Goal: Transaction & Acquisition: Purchase product/service

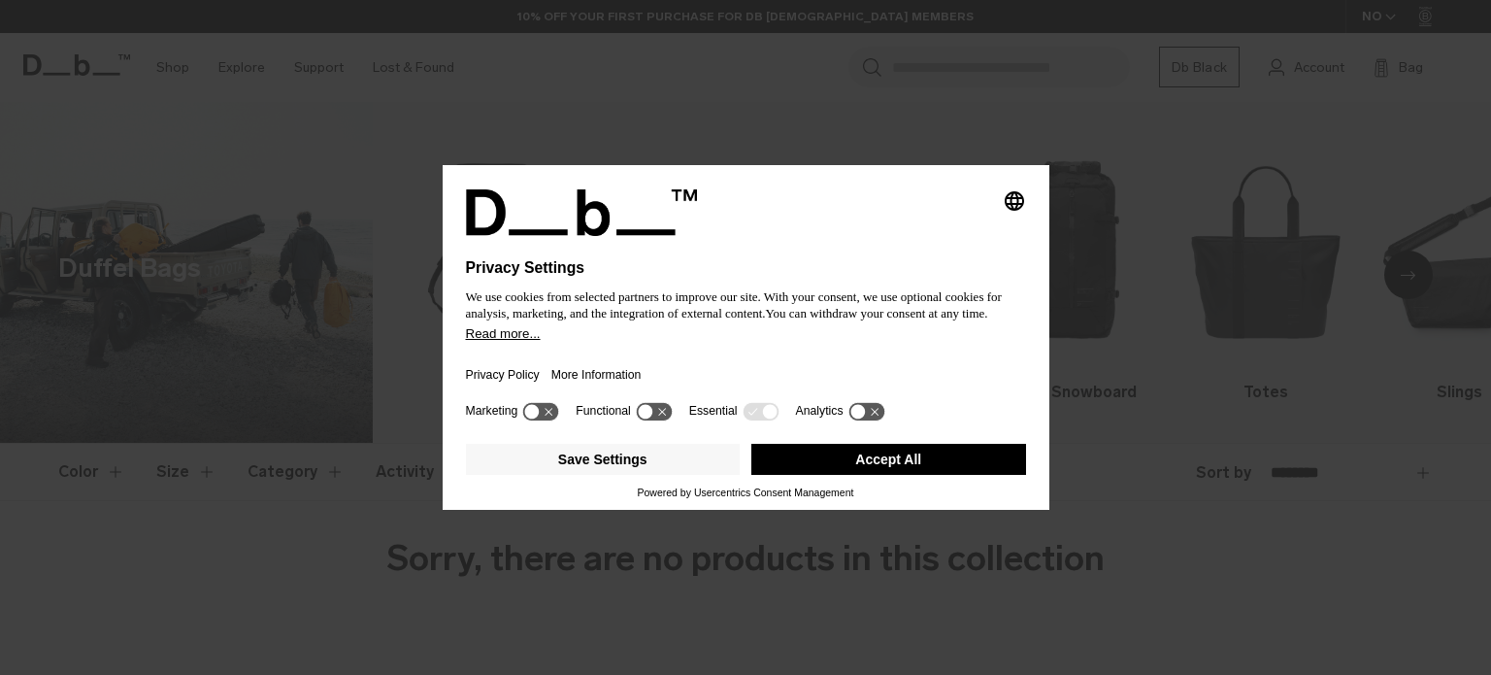
click at [885, 461] on button "Accept All" at bounding box center [888, 459] width 275 height 31
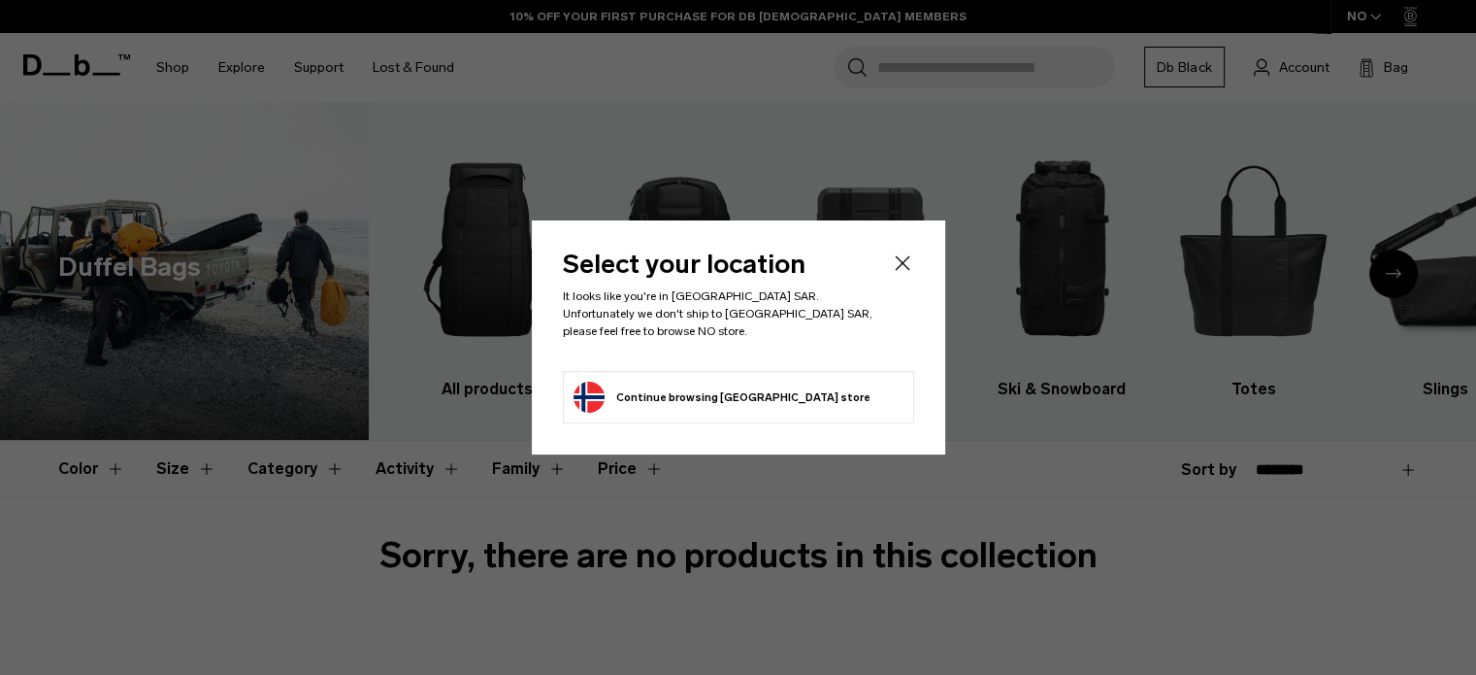
click at [901, 264] on icon "Close" at bounding box center [902, 262] width 23 height 23
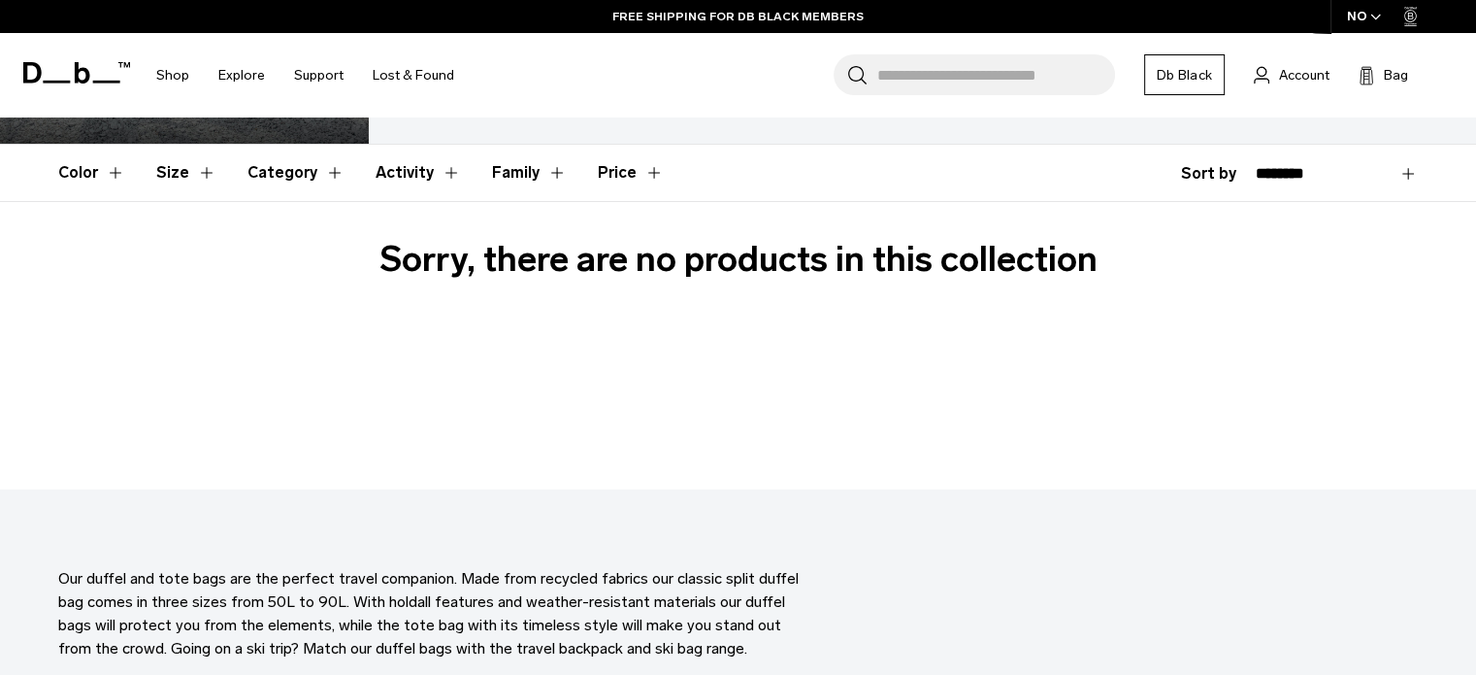
scroll to position [97, 0]
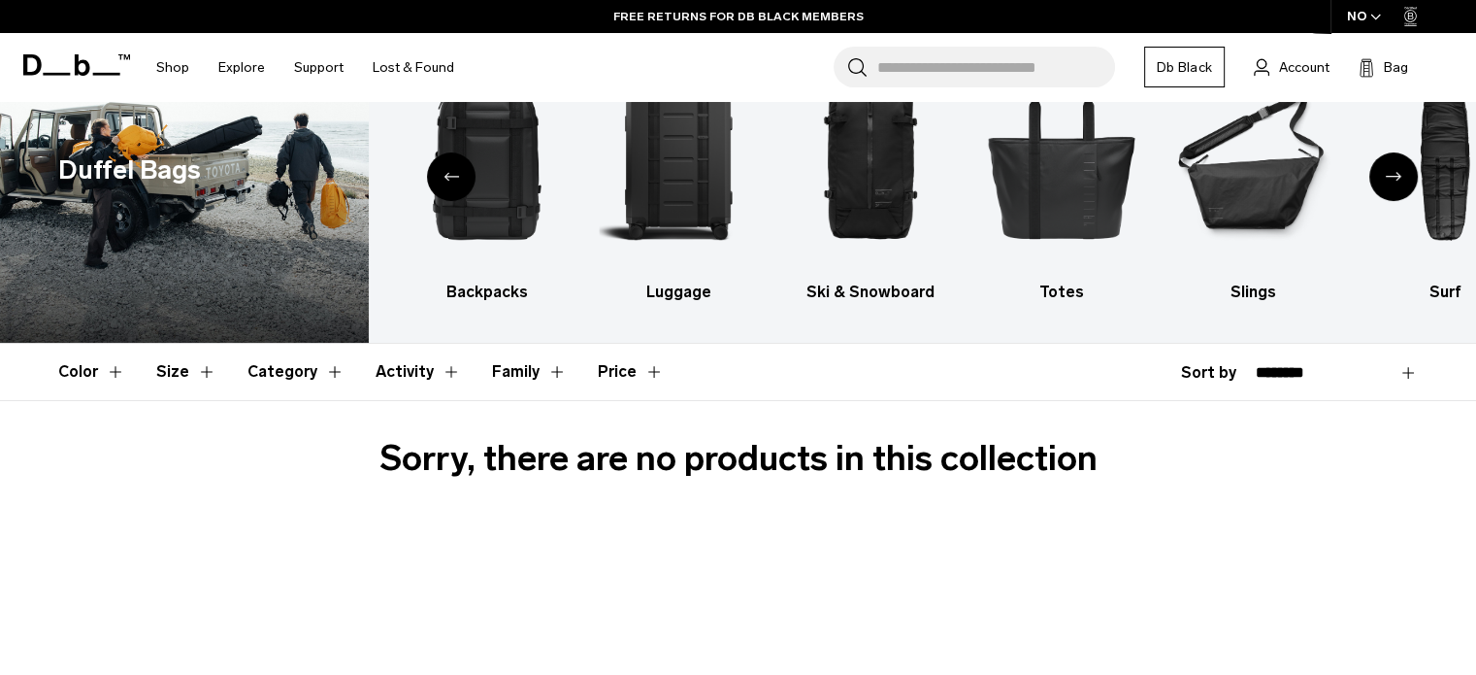
click at [276, 373] on button "Category" at bounding box center [296, 372] width 97 height 56
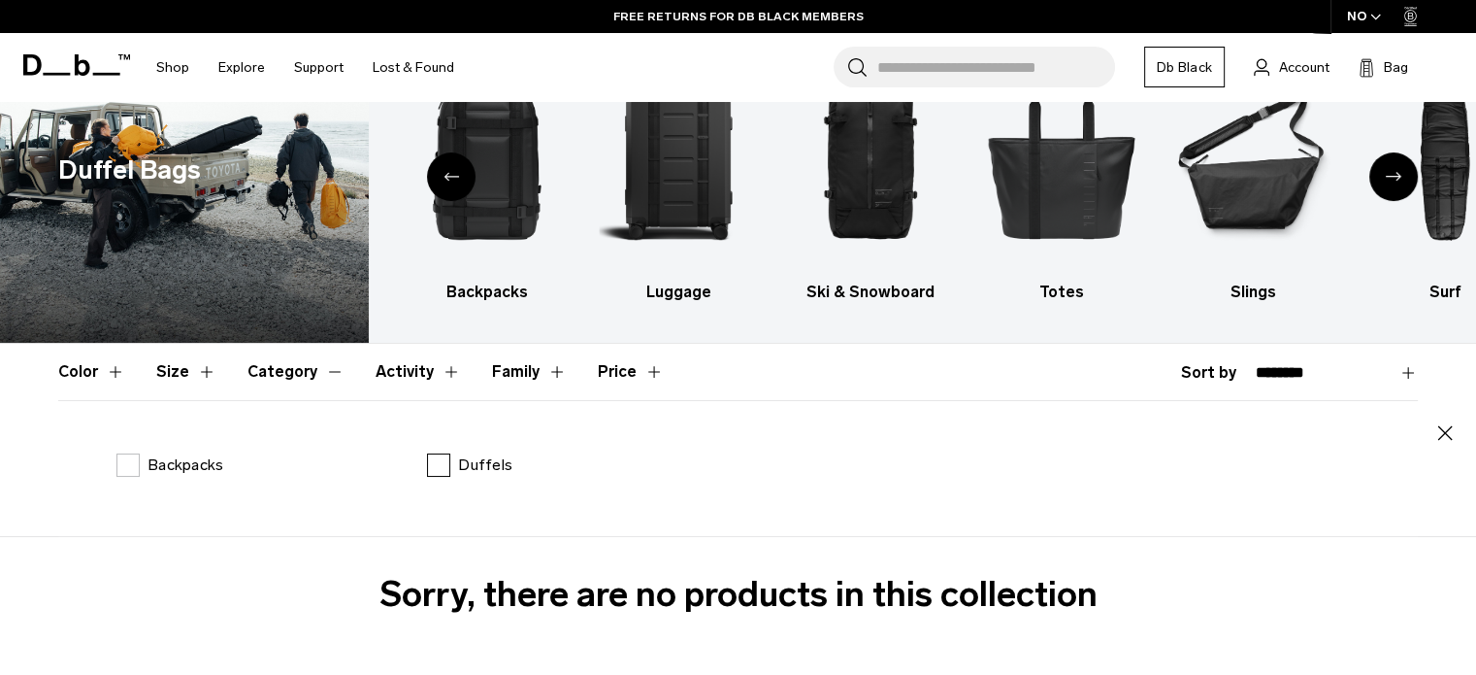
click at [447, 471] on label "Duffels" at bounding box center [469, 464] width 85 height 23
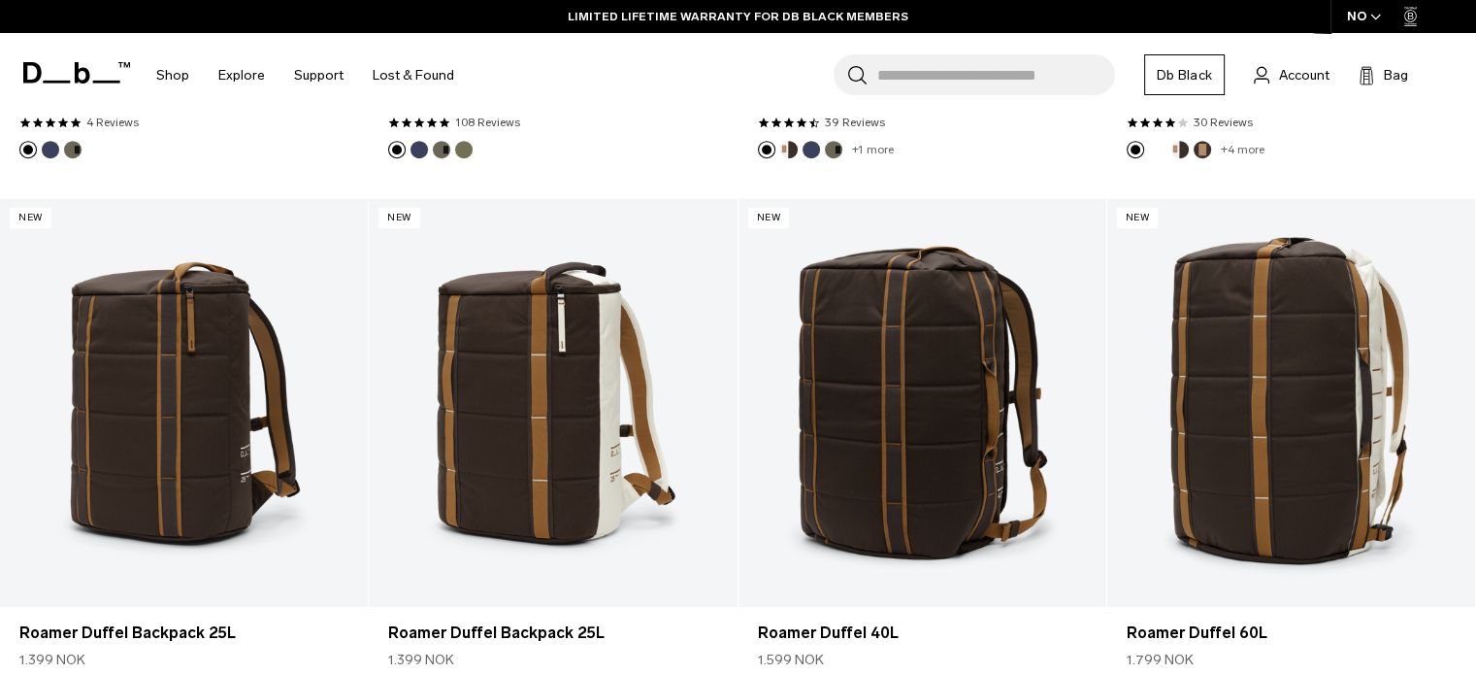
scroll to position [582, 0]
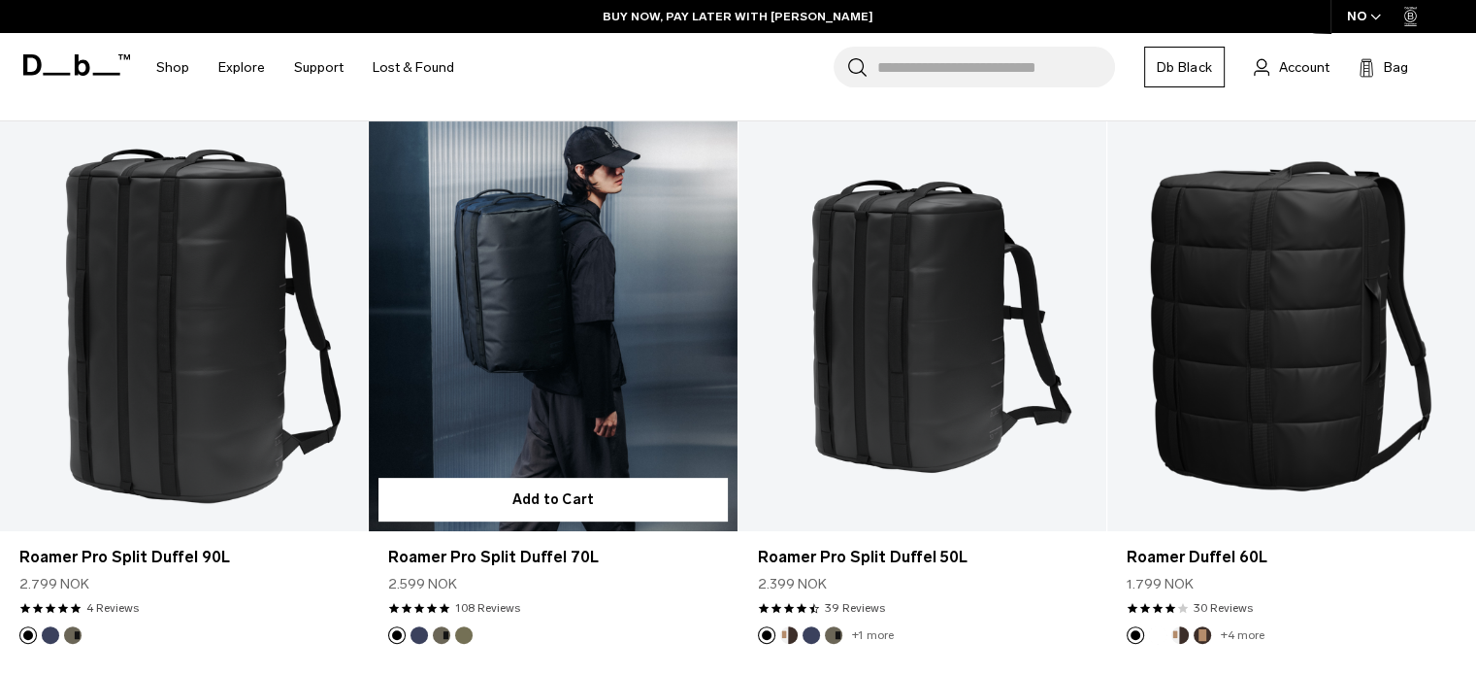
click at [560, 360] on link "Roamer Pro Split Duffel 70L" at bounding box center [553, 325] width 368 height 409
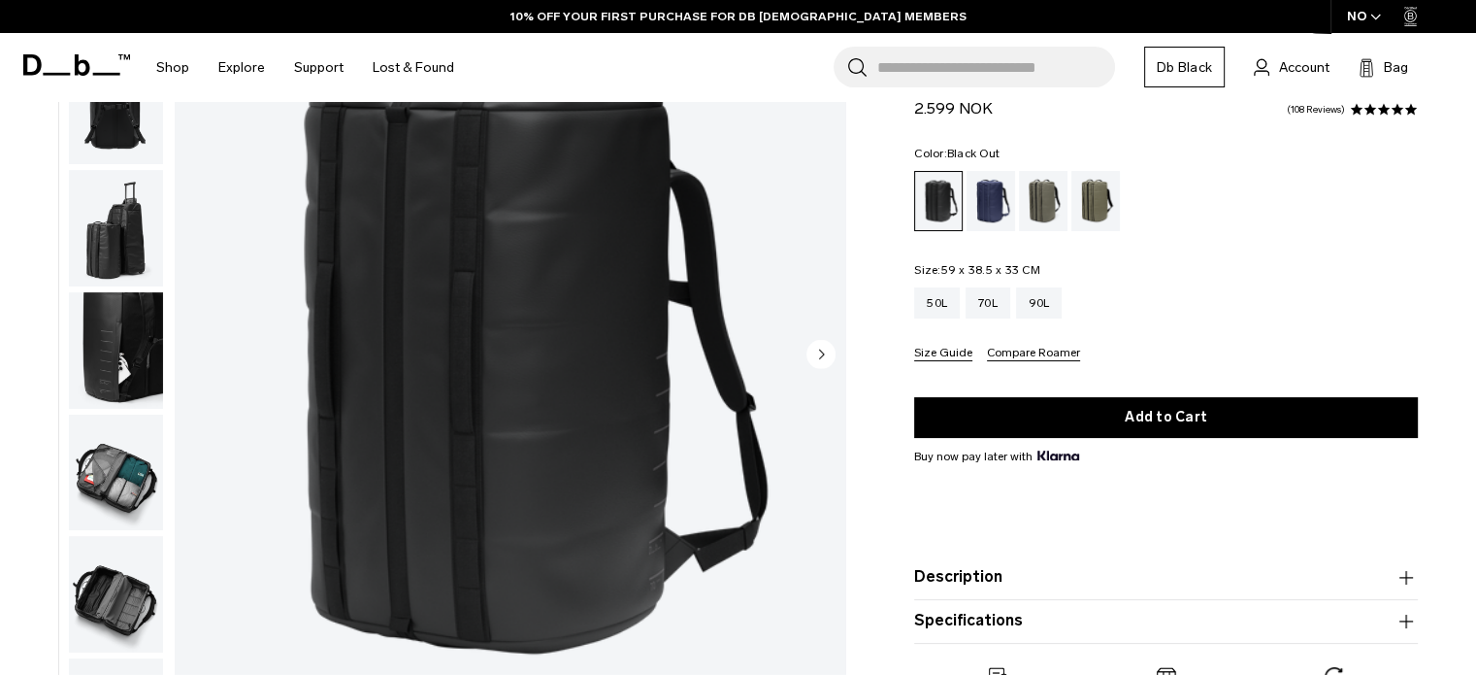
scroll to position [257, 0]
drag, startPoint x: 122, startPoint y: 472, endPoint x: 175, endPoint y: 469, distance: 52.5
click at [123, 472] on img "button" at bounding box center [116, 472] width 94 height 116
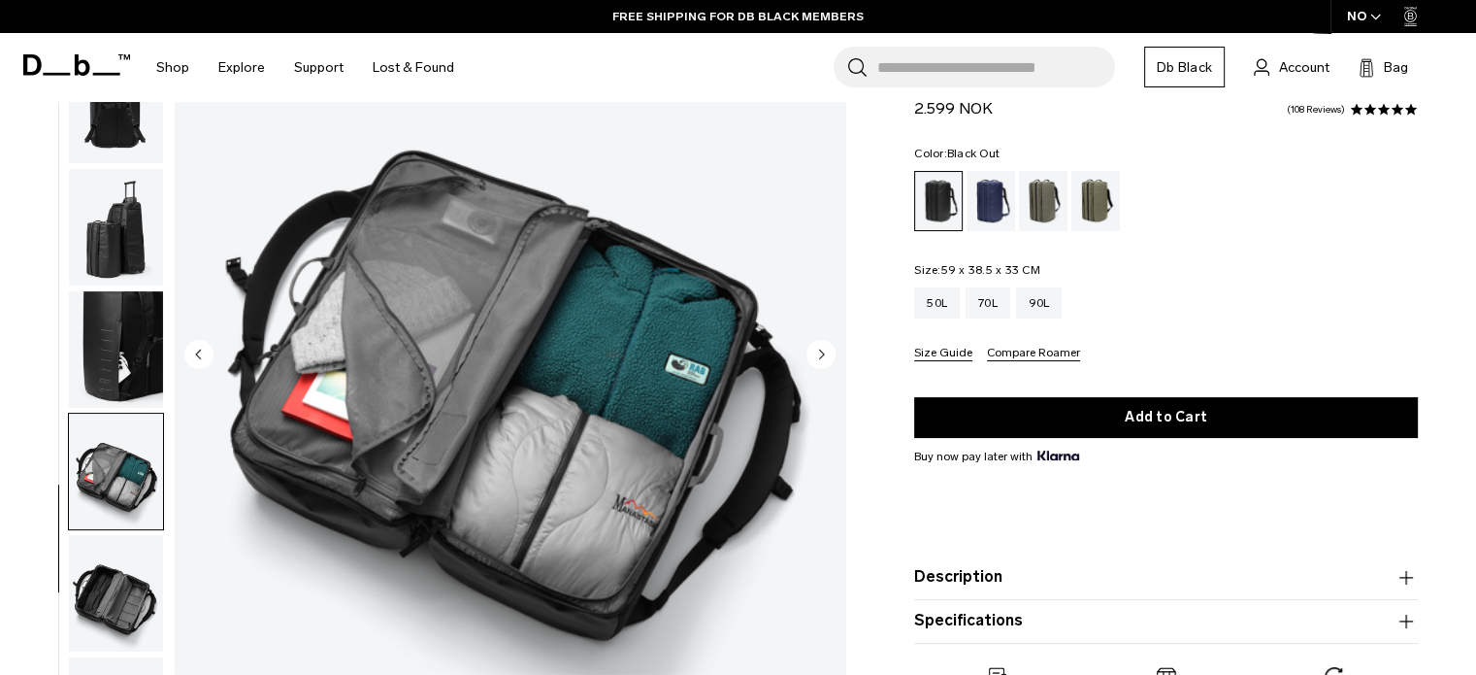
click at [116, 330] on img "button" at bounding box center [116, 349] width 94 height 116
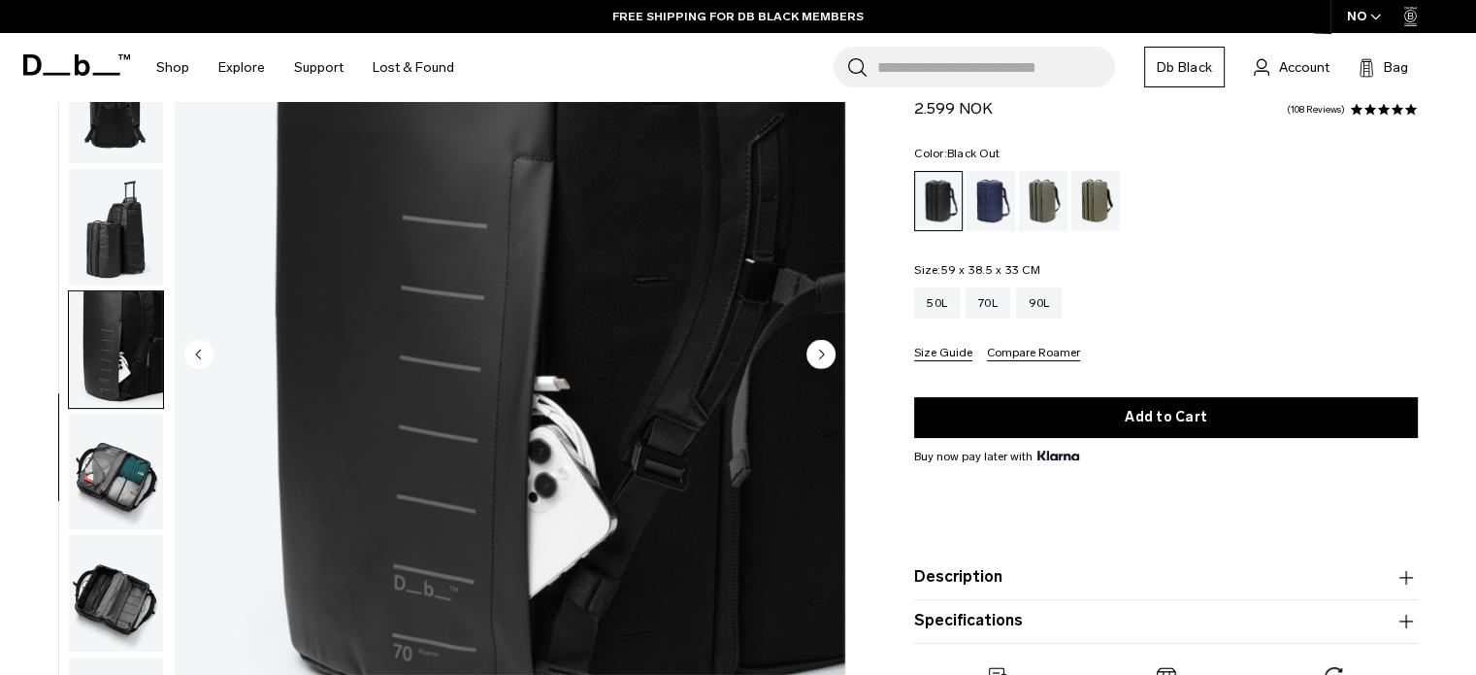
click at [116, 469] on img "button" at bounding box center [116, 472] width 94 height 116
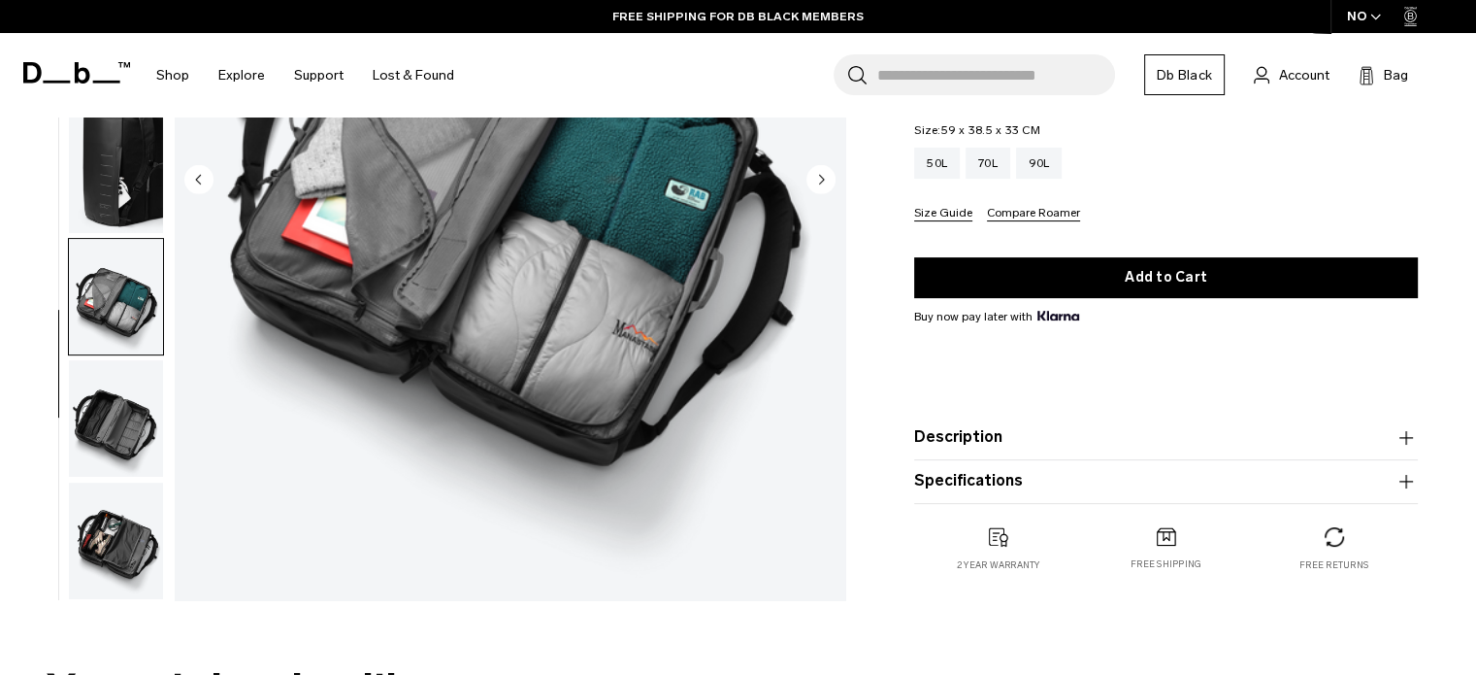
scroll to position [485, 0]
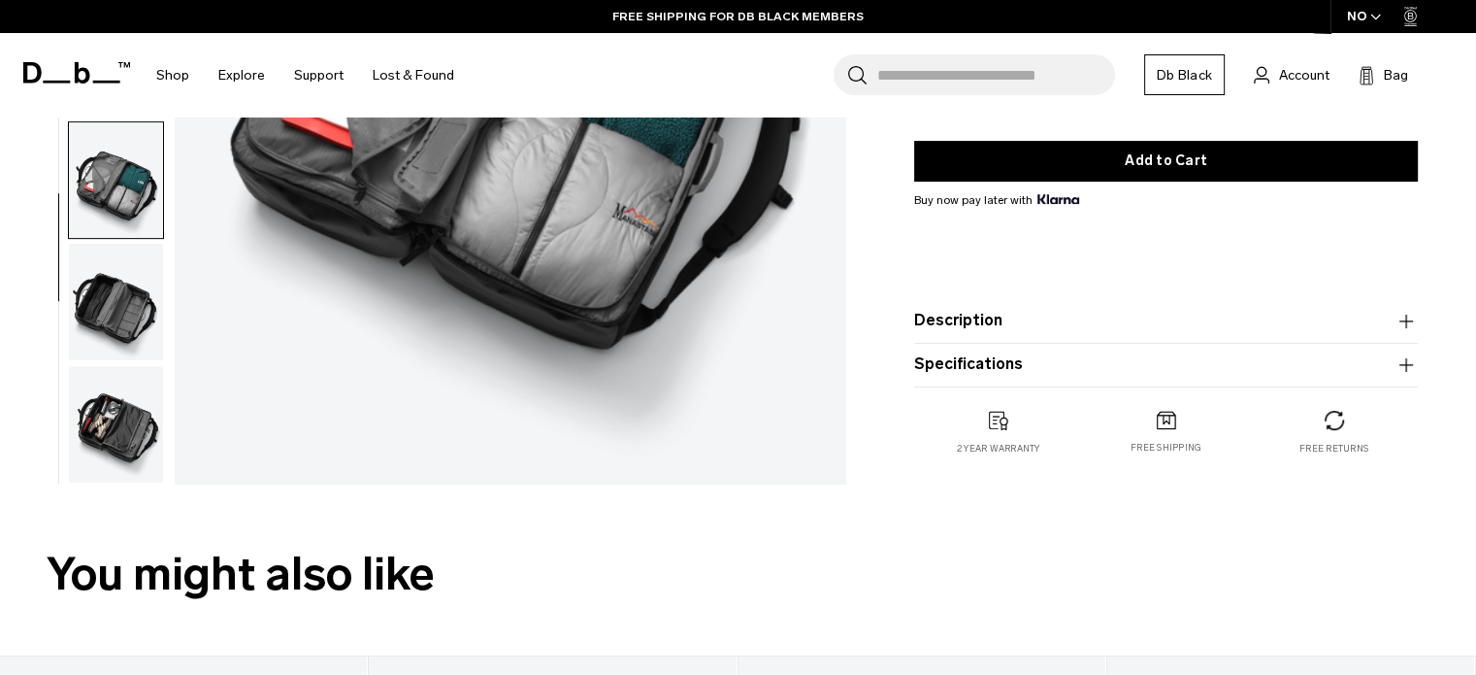
click at [96, 349] on img "button" at bounding box center [116, 302] width 94 height 116
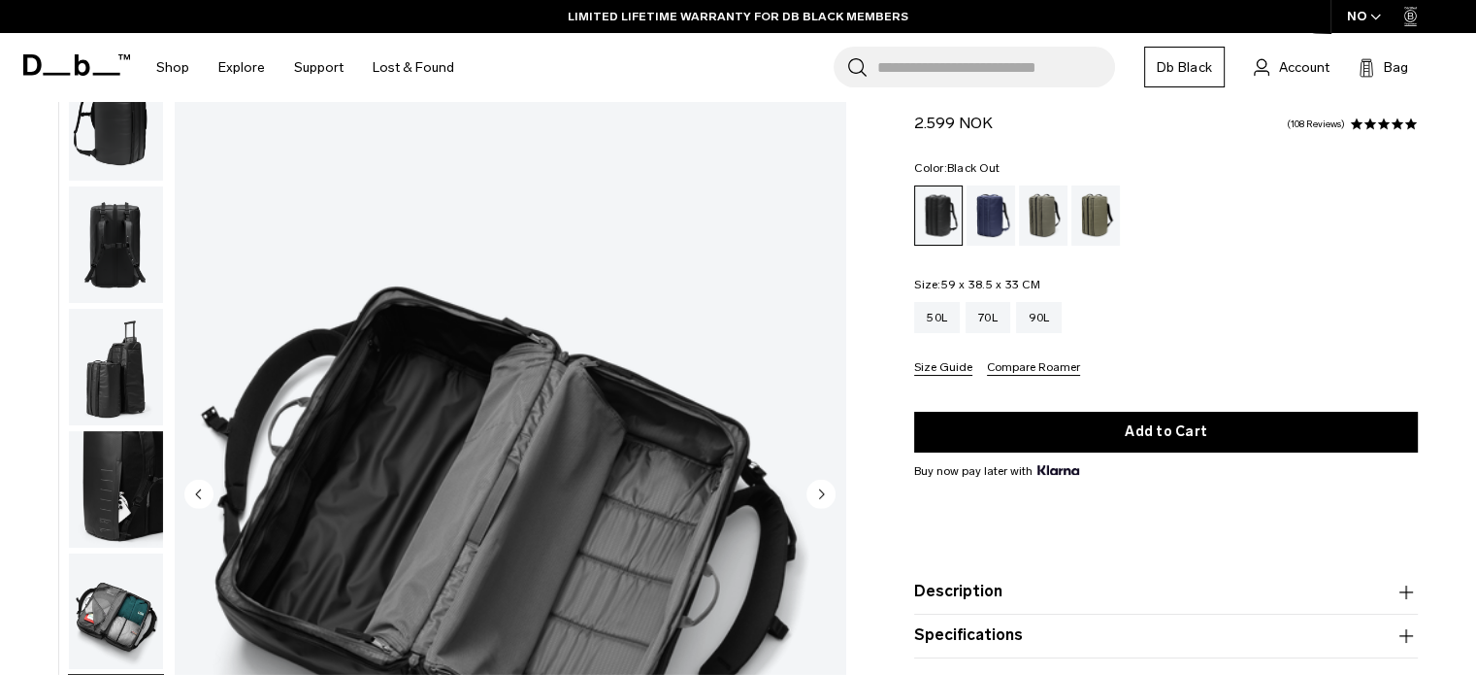
scroll to position [97, 0]
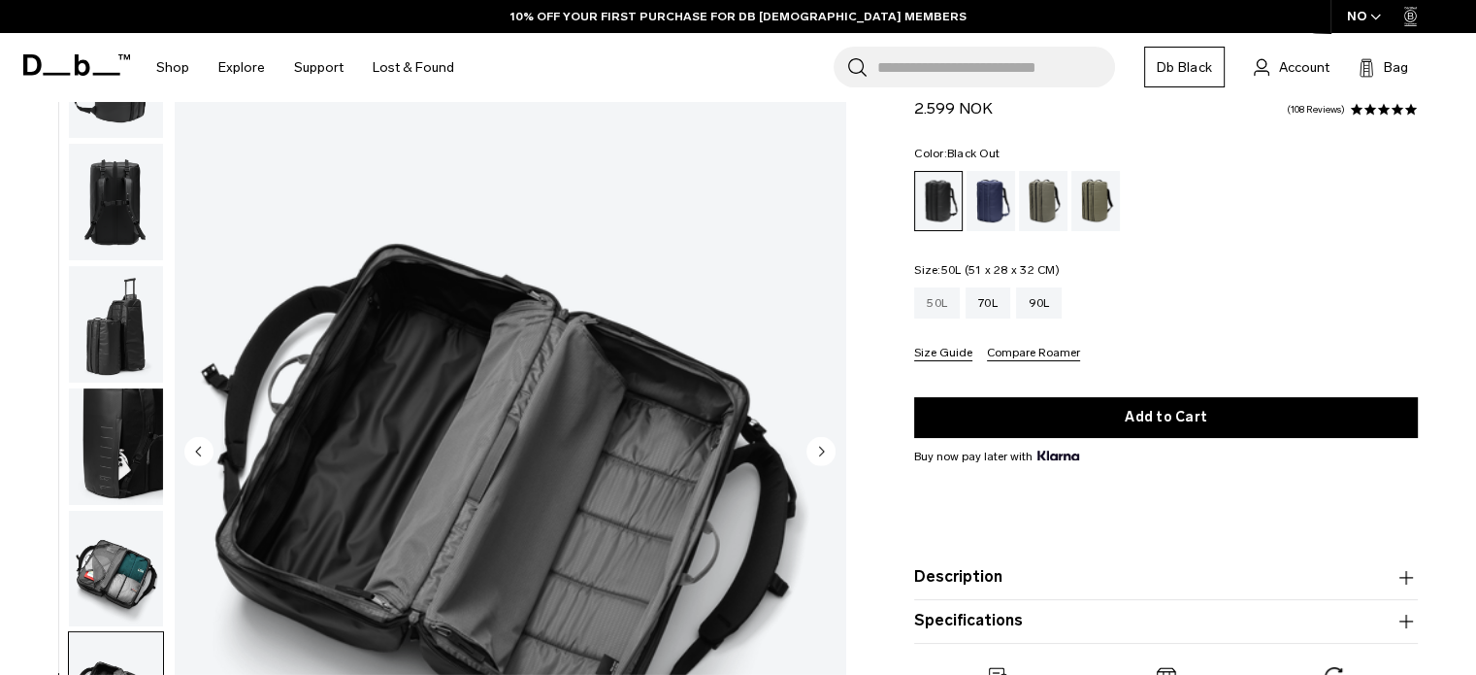
click at [919, 305] on div "50L" at bounding box center [937, 302] width 46 height 31
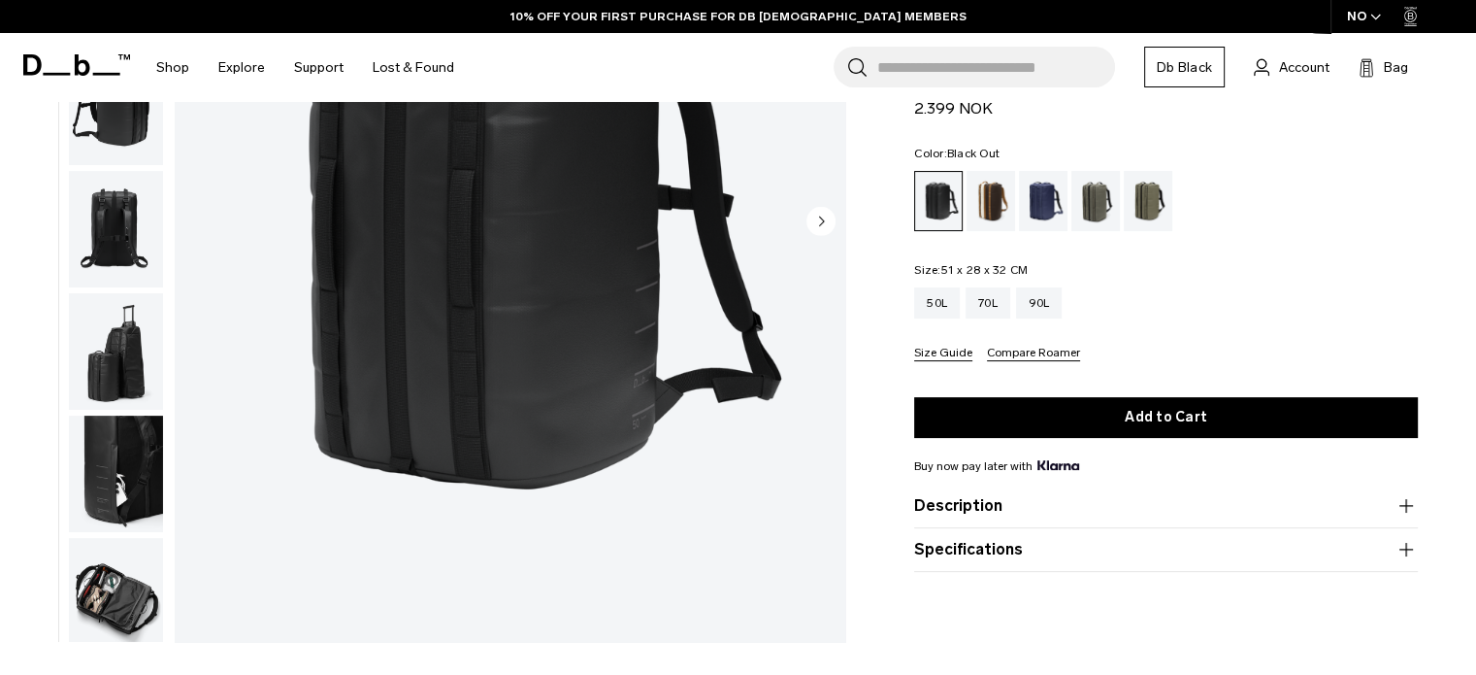
scroll to position [388, 0]
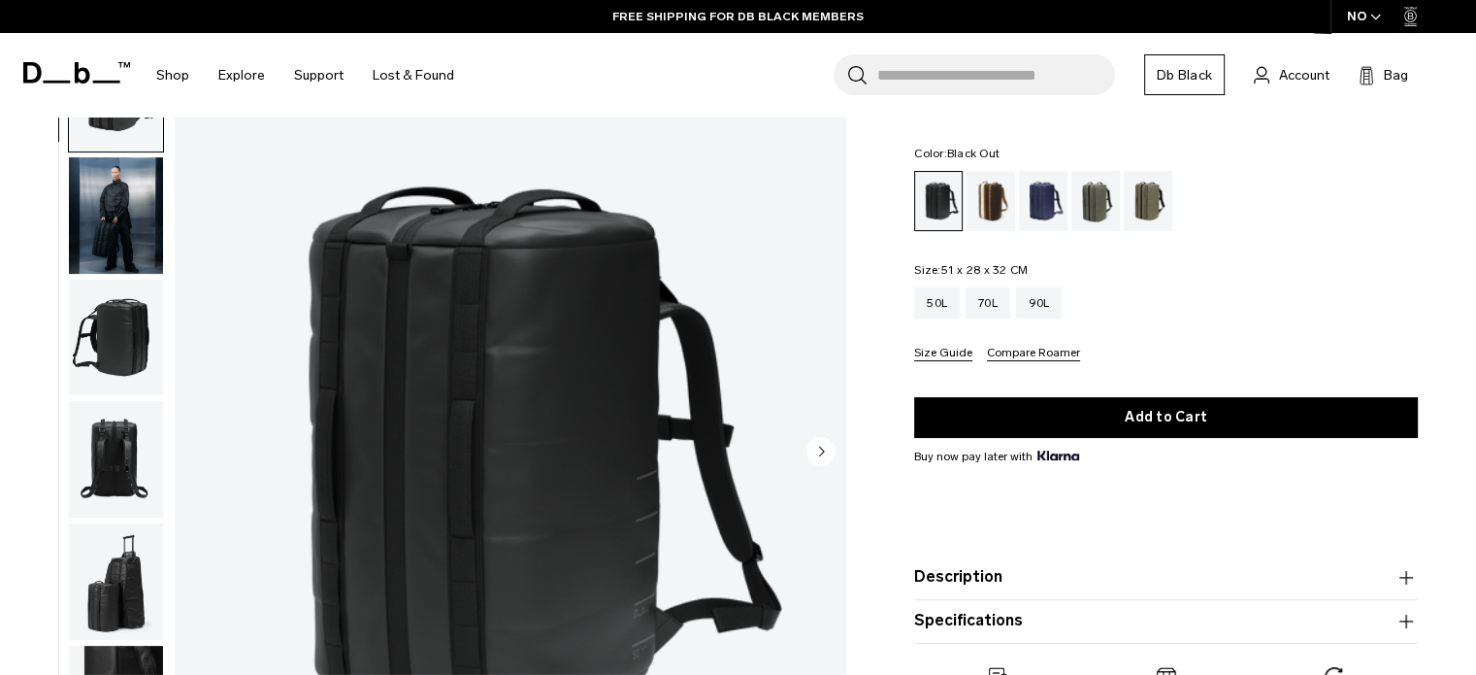
scroll to position [97, 0]
click at [79, 365] on img "button" at bounding box center [116, 338] width 94 height 116
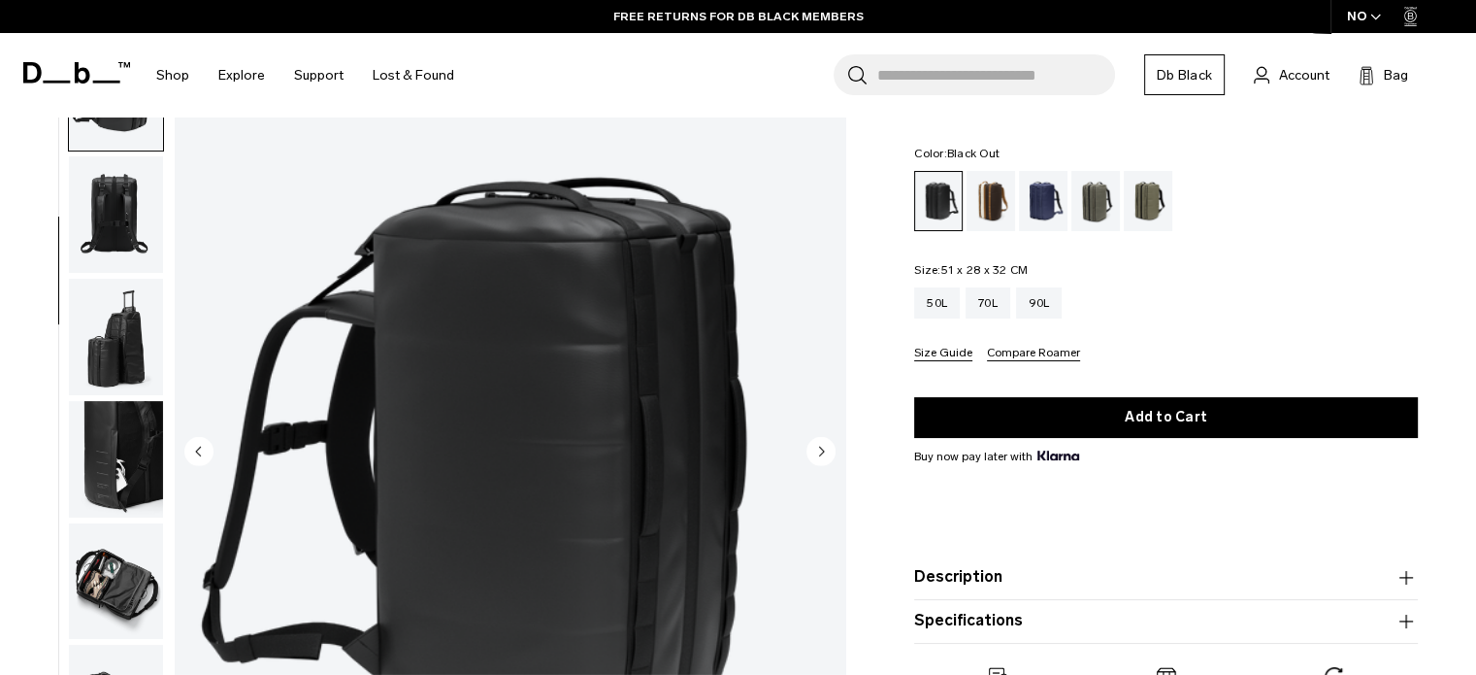
click at [117, 314] on img "button" at bounding box center [116, 337] width 94 height 116
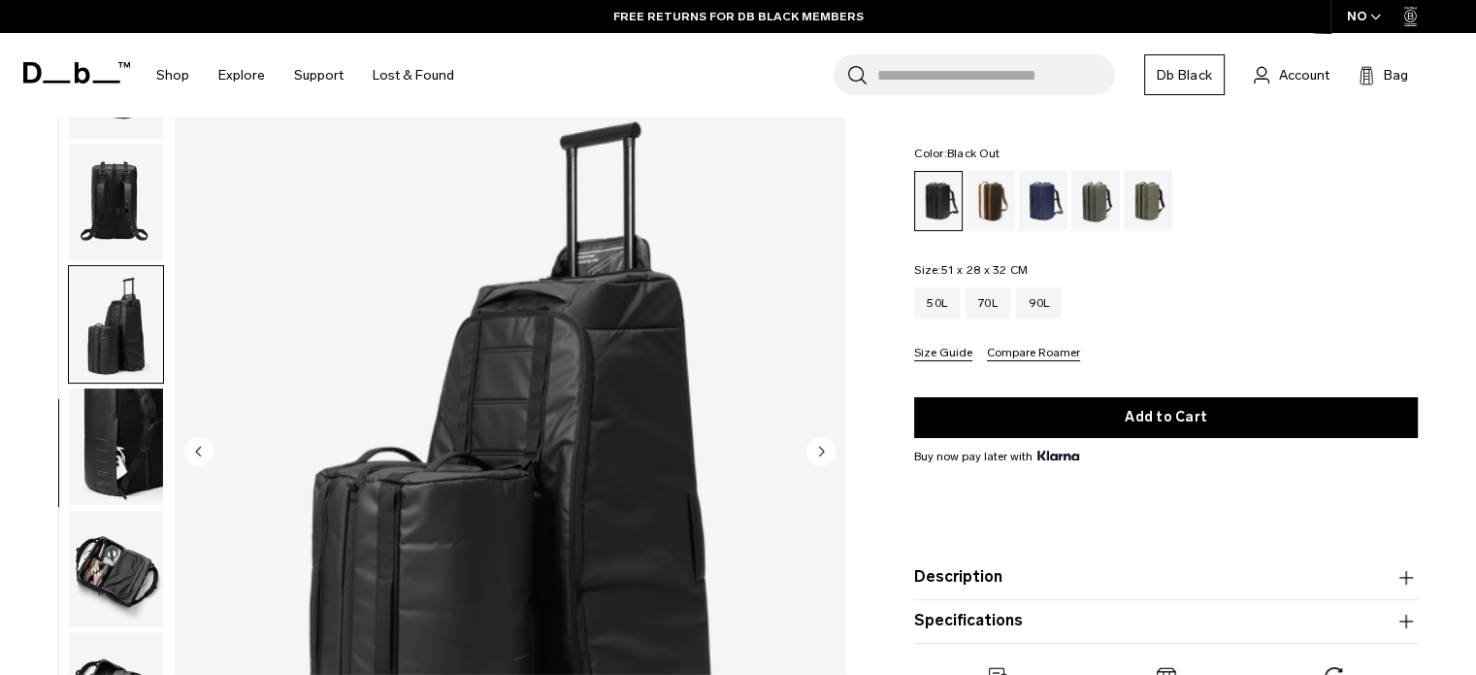
click at [128, 411] on img "button" at bounding box center [116, 446] width 94 height 116
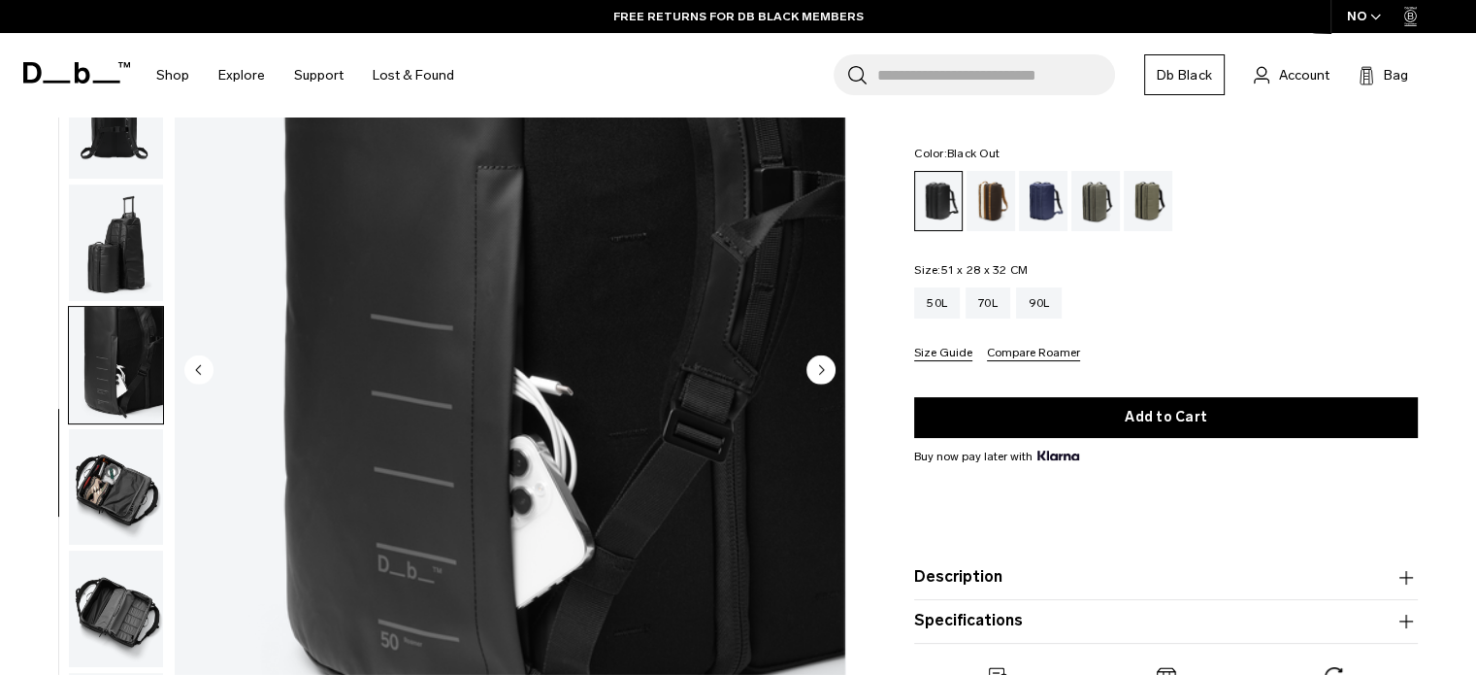
scroll to position [291, 0]
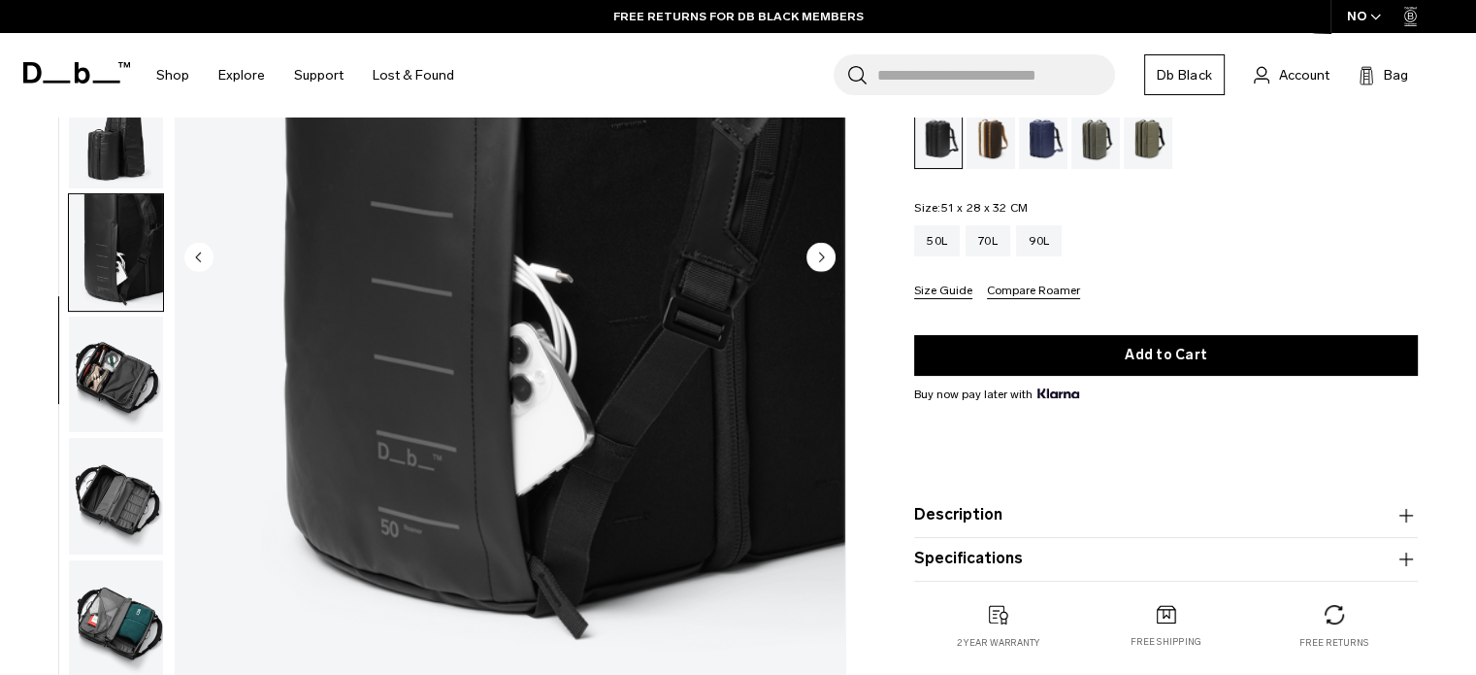
click at [121, 380] on img "button" at bounding box center [116, 374] width 94 height 116
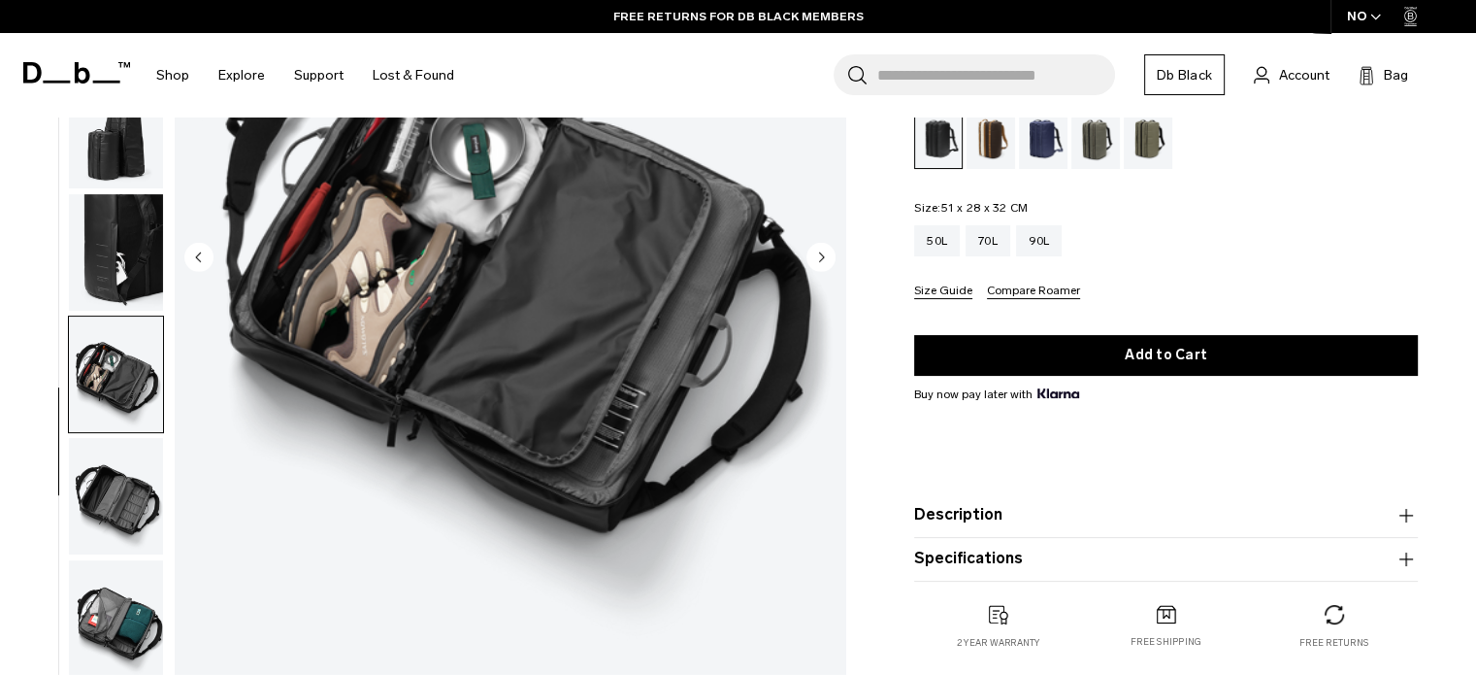
click at [109, 505] on img "button" at bounding box center [116, 496] width 94 height 116
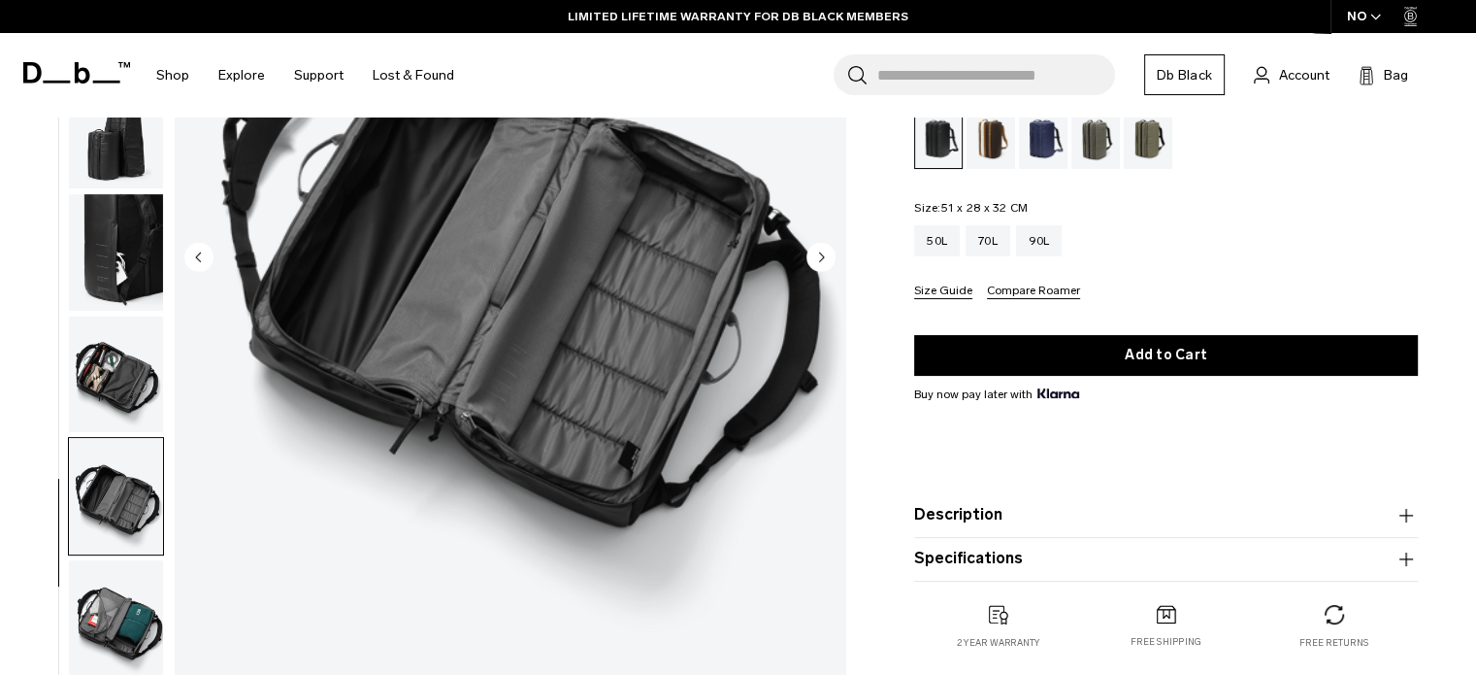
click at [83, 591] on img "button" at bounding box center [116, 618] width 94 height 116
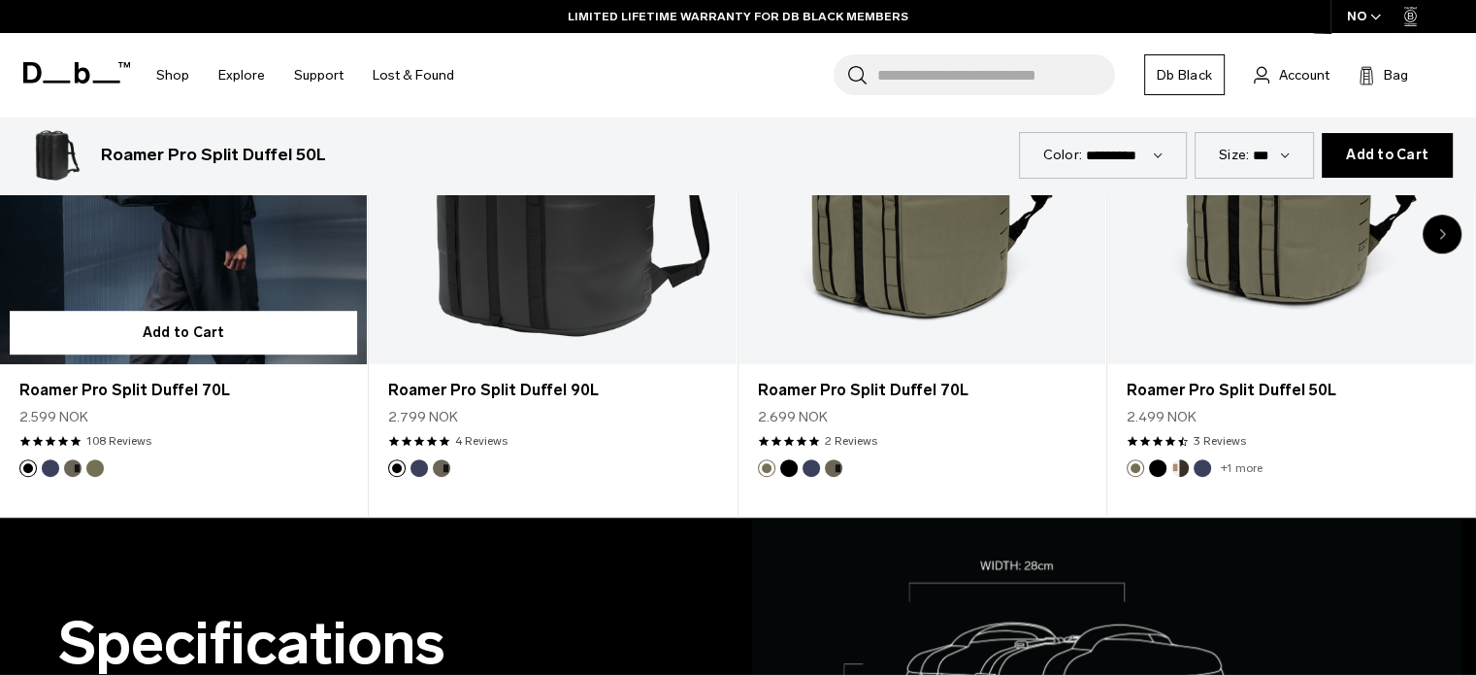
scroll to position [1262, 0]
